Goal: Check status: Check status

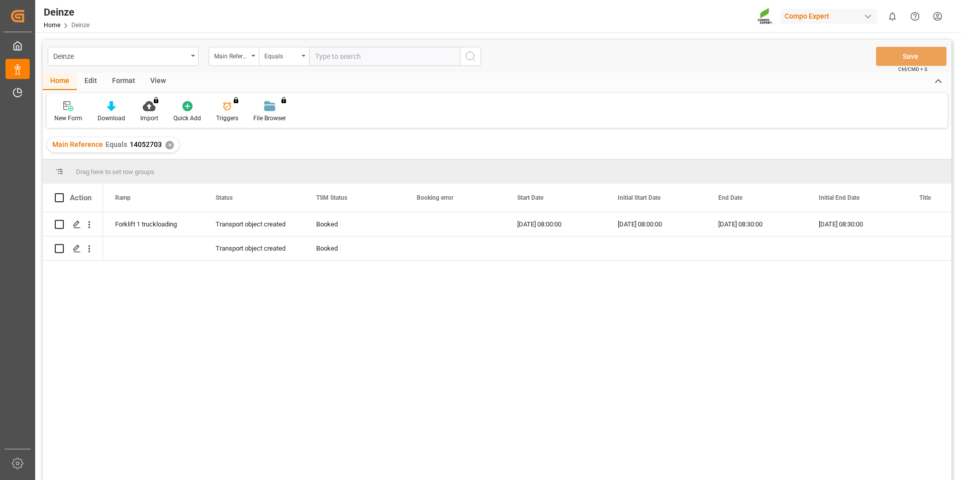
click at [424, 325] on div "Forklift 1 truckloading Transport object created Booked [DATE] 08:00:00 [DATE] …" at bounding box center [527, 349] width 849 height 274
click at [250, 238] on div "Transport object created" at bounding box center [254, 248] width 76 height 23
click at [191, 254] on div "Press SPACE to select this row." at bounding box center [153, 248] width 101 height 24
click at [394, 253] on div "Booked" at bounding box center [354, 248] width 101 height 24
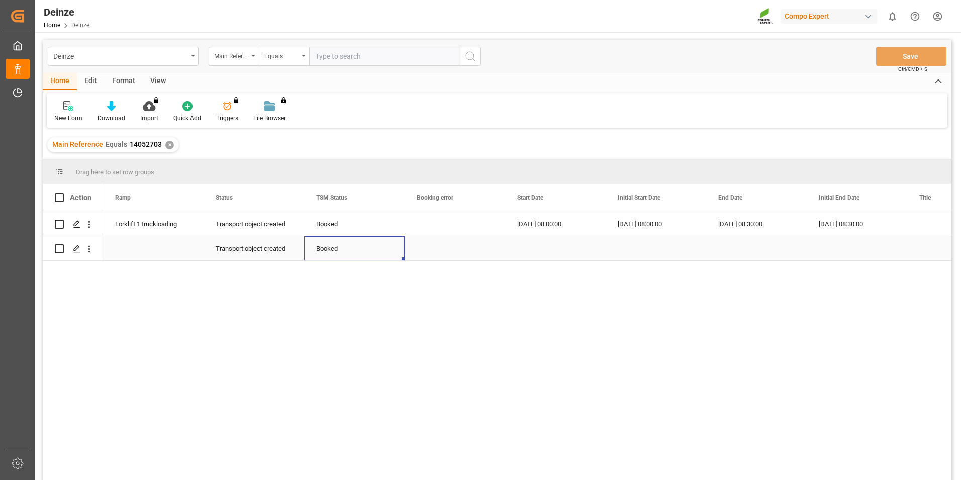
click at [203, 254] on div "Press SPACE to select this row." at bounding box center [153, 248] width 101 height 24
click at [536, 244] on div "Press SPACE to select this row." at bounding box center [555, 248] width 101 height 24
click at [535, 214] on div "[DATE] 08:00:00" at bounding box center [555, 224] width 101 height 24
click at [162, 225] on div "Forklift 1 truckloading" at bounding box center [153, 224] width 76 height 23
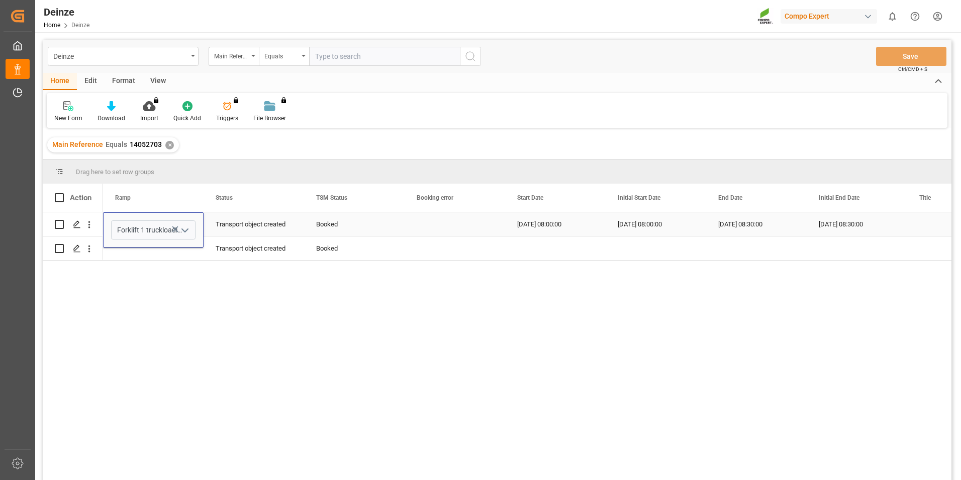
click at [537, 229] on div "[DATE] 08:00:00" at bounding box center [555, 224] width 101 height 24
click at [629, 225] on div "[DATE] 08:00:00" at bounding box center [656, 224] width 101 height 24
click at [555, 332] on div "Forklift 1 truckloading Transport object created Booked [DATE] 08:00:00 [DATE] …" at bounding box center [527, 349] width 849 height 274
drag, startPoint x: 417, startPoint y: 476, endPoint x: 509, endPoint y: 468, distance: 92.3
click at [507, 469] on div "Forklift 1 truckloading Transport object created Booked [DATE] 08:00:00 [DATE] …" at bounding box center [527, 349] width 849 height 274
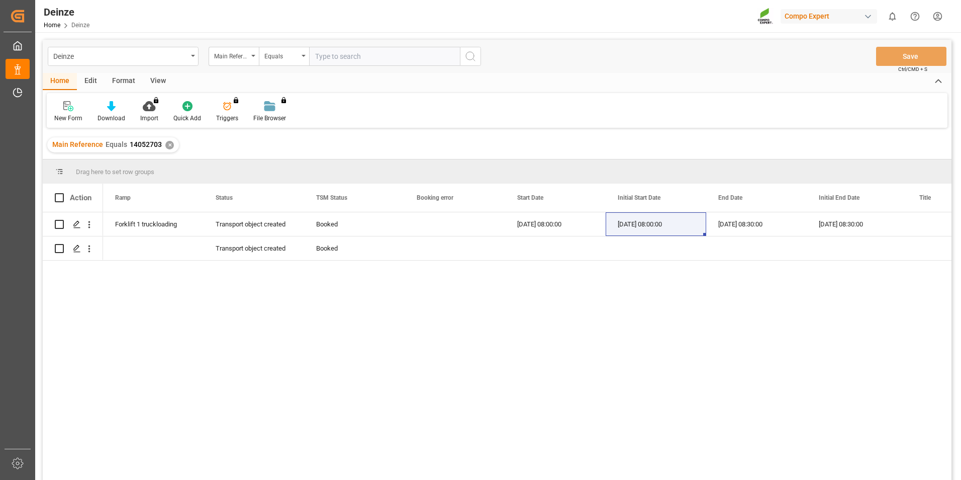
click at [545, 421] on div "Forklift 1 truckloading Transport object created Booked [DATE] 08:00:00 [DATE] …" at bounding box center [527, 349] width 849 height 274
